Goal: Transaction & Acquisition: Book appointment/travel/reservation

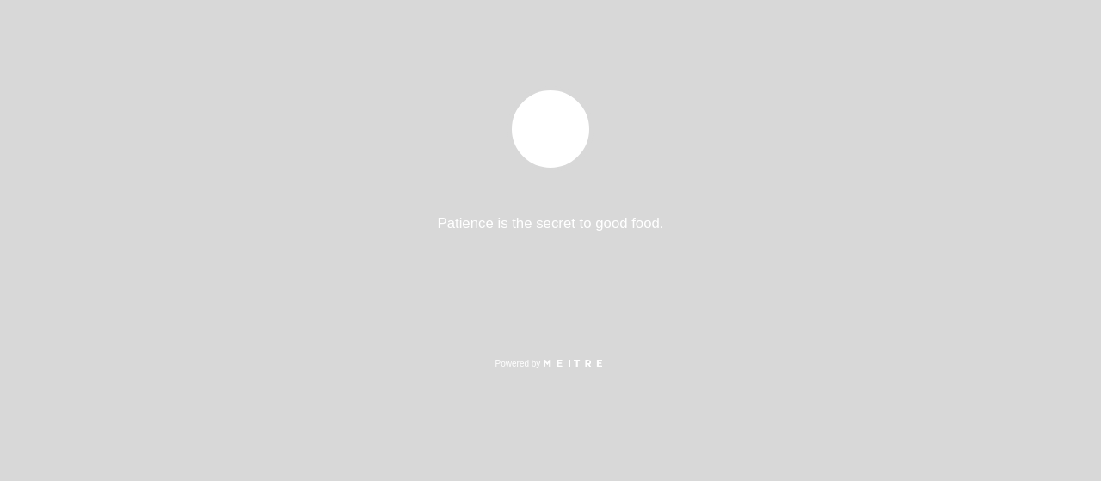
select select "pt"
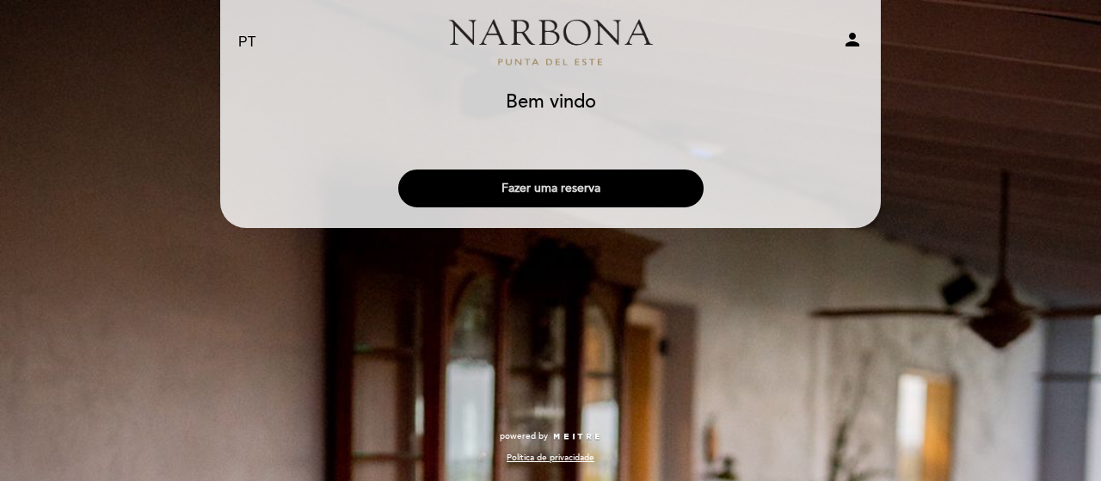
click at [494, 186] on button "Fazer uma reserva" at bounding box center [550, 188] width 305 height 38
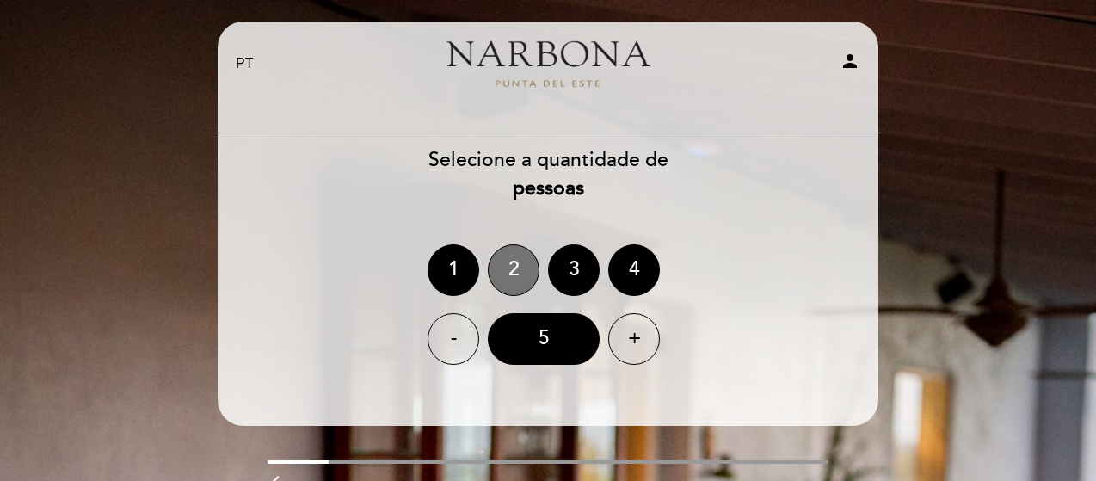
click at [523, 266] on div "2" at bounding box center [514, 270] width 52 height 52
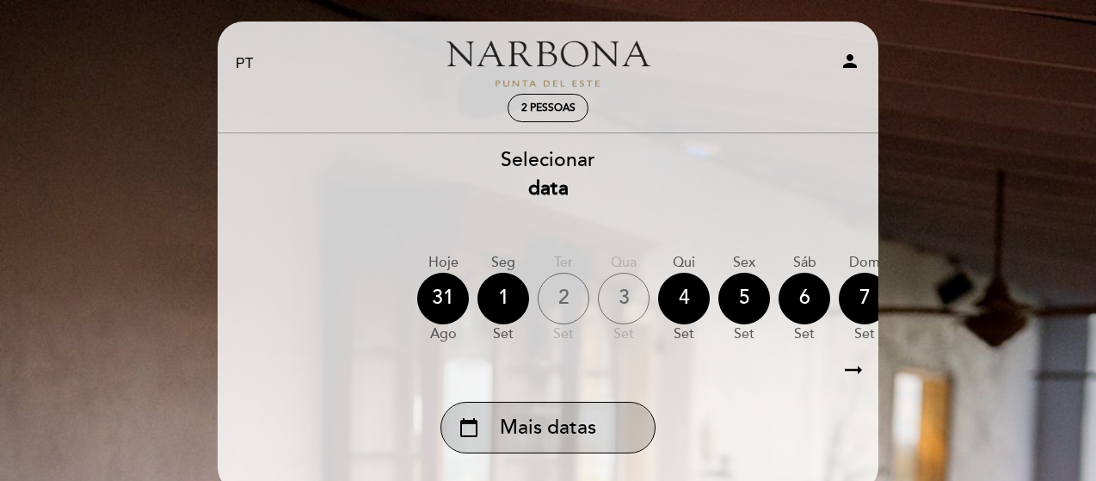
click at [543, 435] on span "Mais datas" at bounding box center [548, 428] width 96 height 28
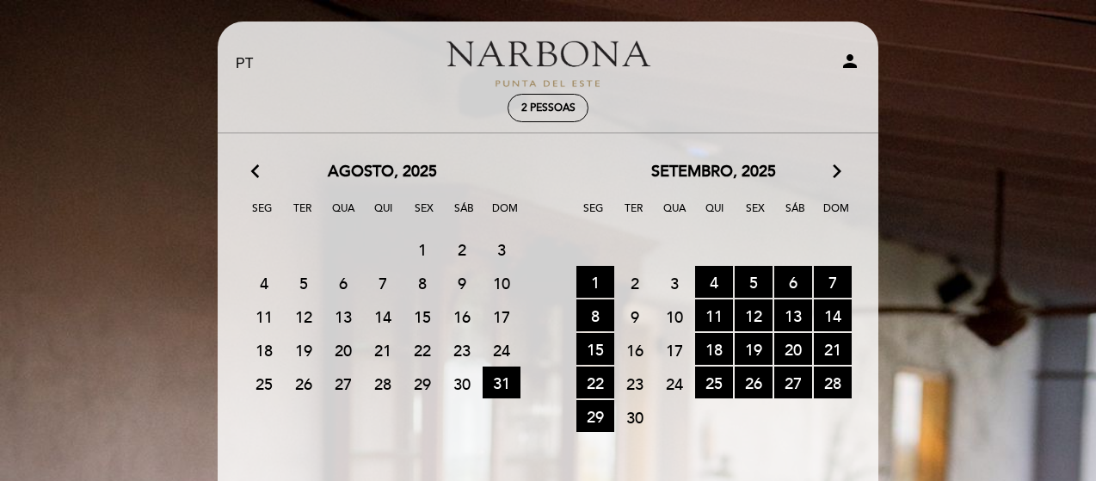
click at [838, 169] on icon "arrow_forward_ios" at bounding box center [836, 172] width 15 height 22
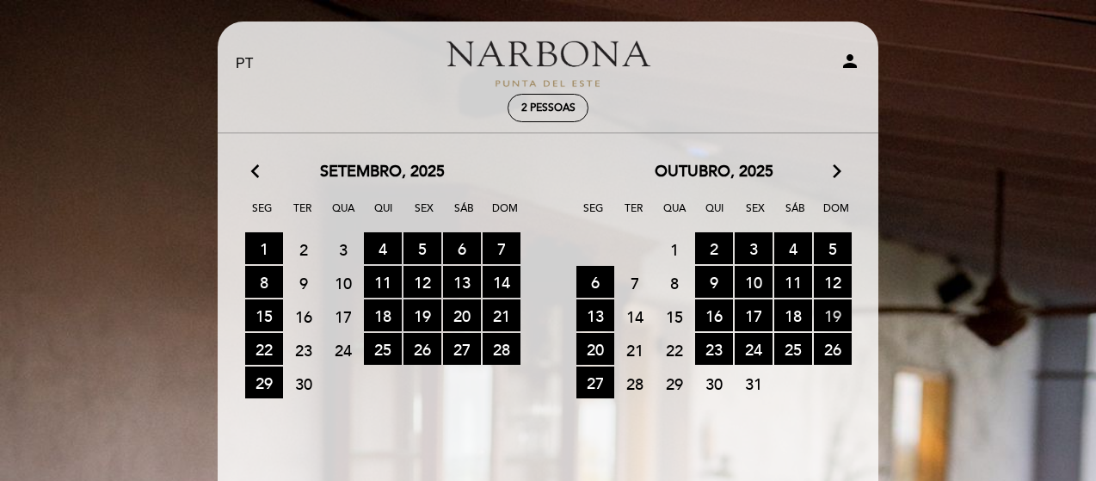
click at [827, 314] on span "19 RESERVAS DISPONÍVEIS" at bounding box center [832, 315] width 38 height 32
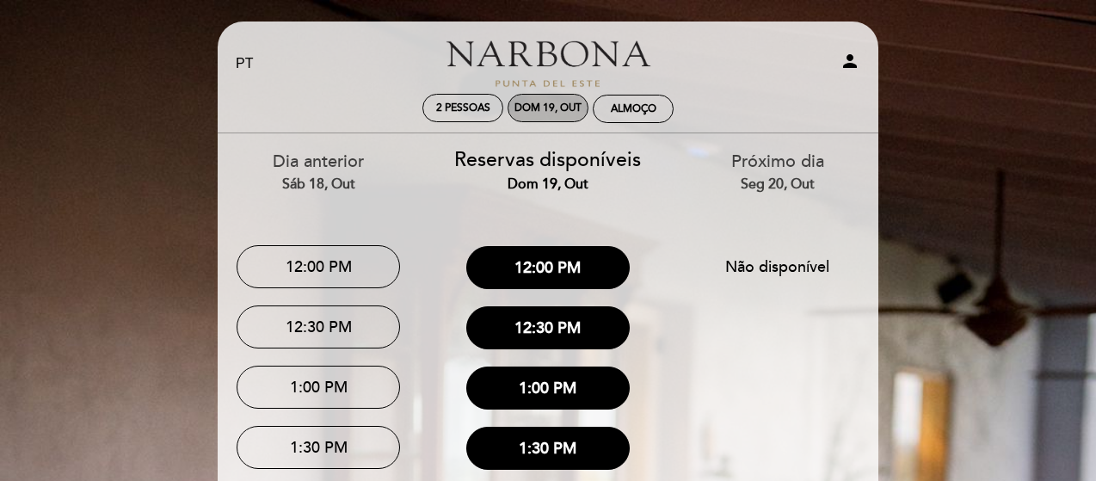
click at [531, 106] on div "Dom 19, out" at bounding box center [547, 107] width 67 height 13
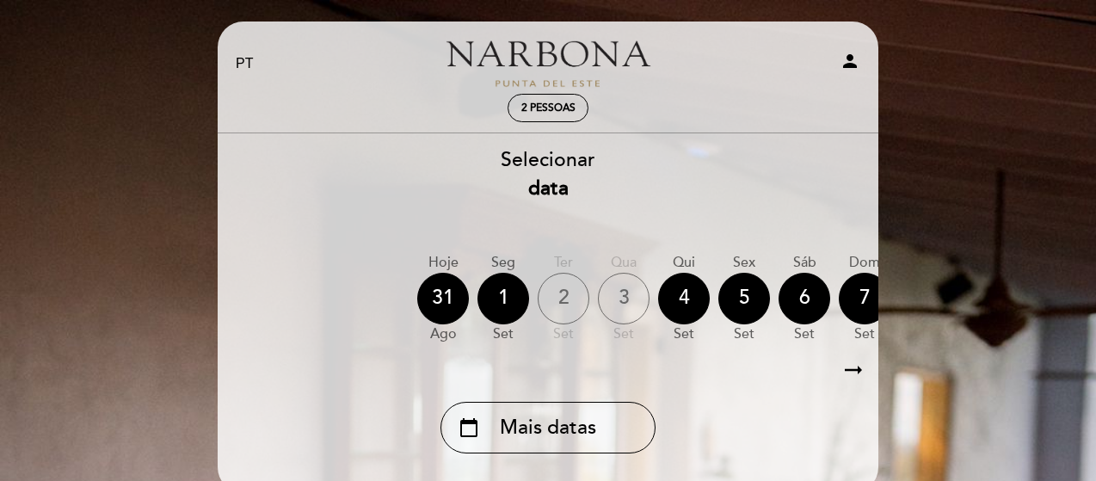
click at [537, 429] on span "Mais datas" at bounding box center [548, 428] width 96 height 28
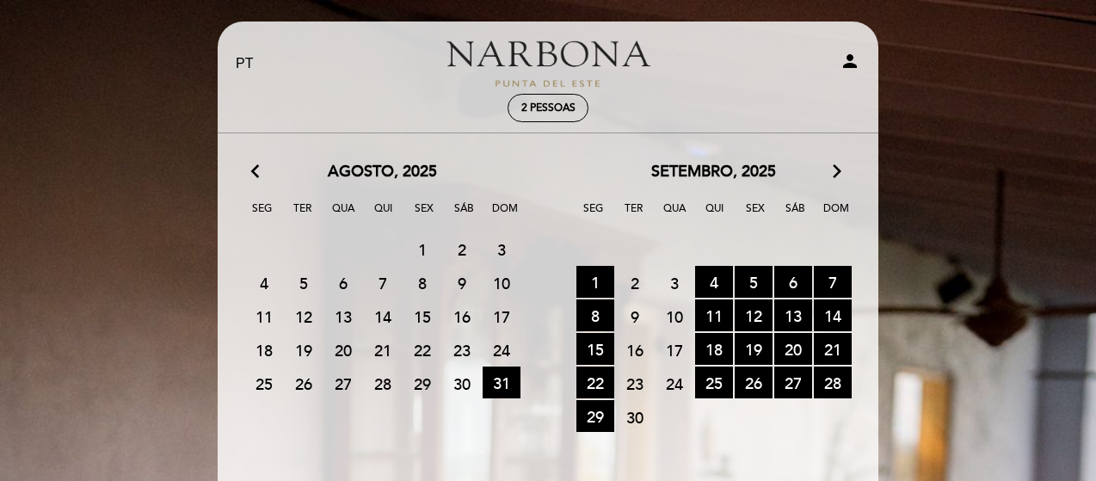
click at [840, 171] on icon "arrow_forward_ios" at bounding box center [836, 172] width 15 height 22
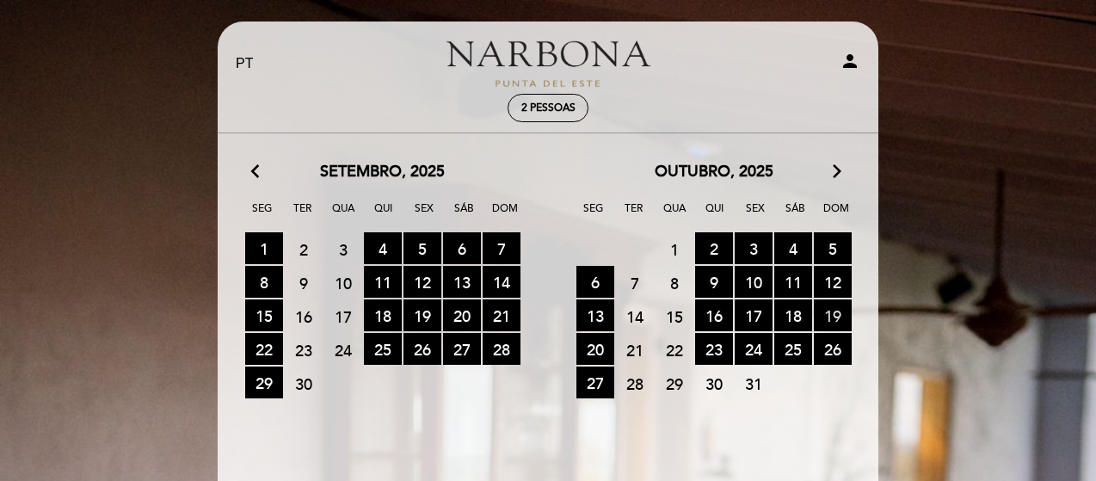
click at [829, 314] on span "19 RESERVAS DISPONÍVEIS" at bounding box center [832, 315] width 38 height 32
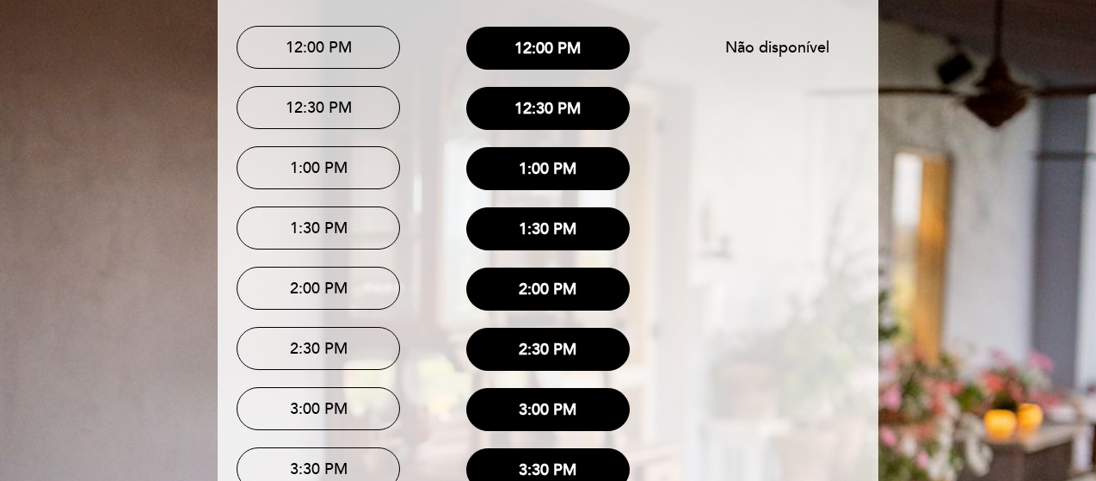
scroll to position [212, 0]
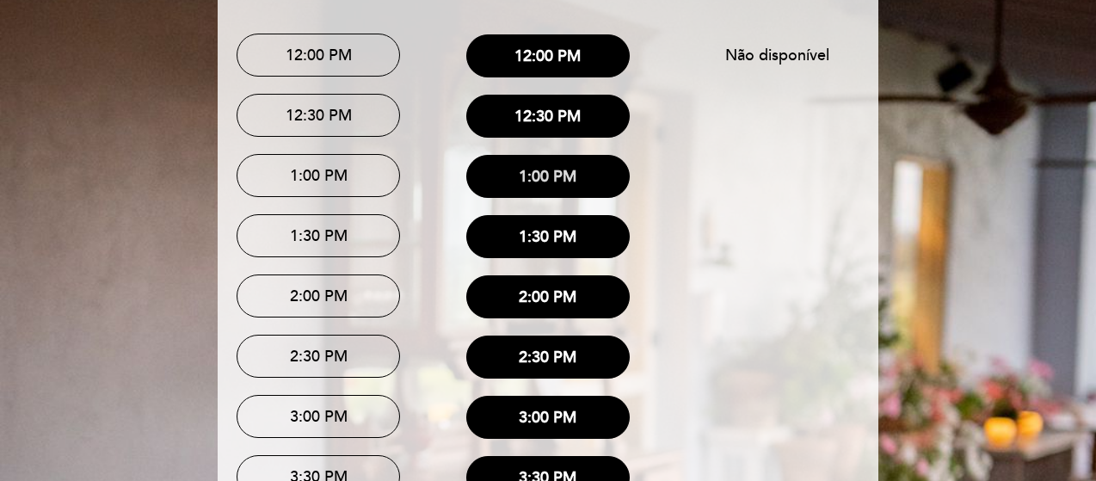
click at [563, 167] on button "1:00 PM" at bounding box center [547, 176] width 163 height 43
